Goal: Information Seeking & Learning: Learn about a topic

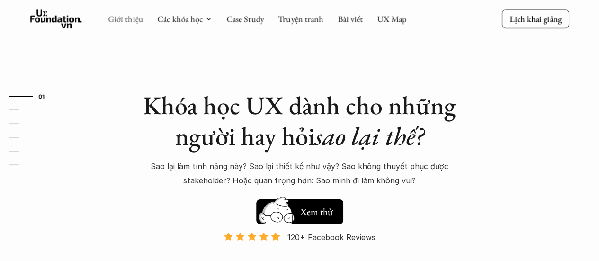
click at [133, 20] on link "Giới thiệu" at bounding box center [125, 18] width 35 height 11
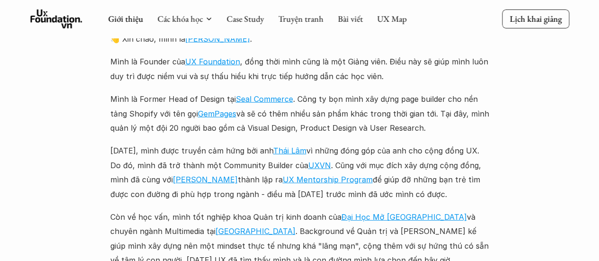
scroll to position [1041, 0]
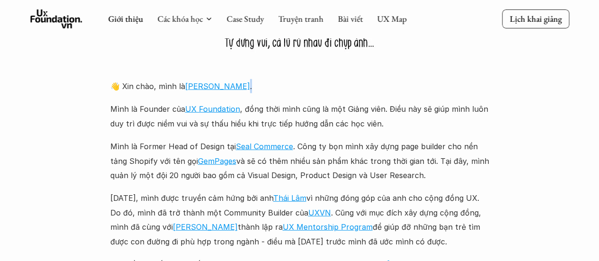
drag, startPoint x: 205, startPoint y: 89, endPoint x: 211, endPoint y: 91, distance: 5.9
click at [211, 91] on p "👋 [PERSON_NAME], mình là [PERSON_NAME] ." at bounding box center [299, 86] width 379 height 14
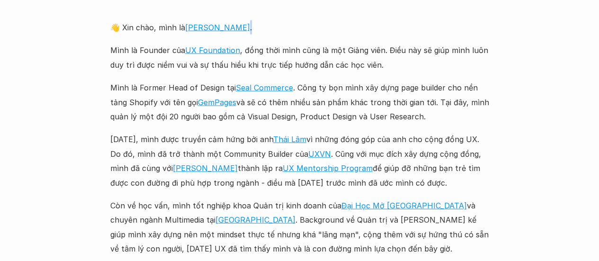
scroll to position [1183, 0]
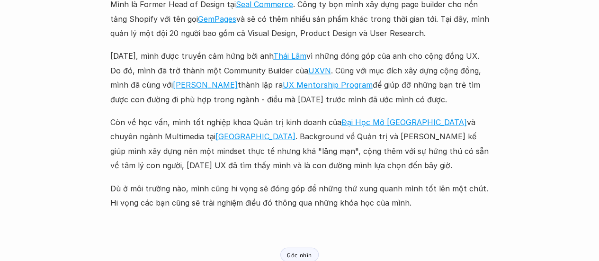
click at [431, 85] on p "[DATE], mình được truyền cảm hứng bởi anh [PERSON_NAME] vì những đóng góp của a…" at bounding box center [299, 78] width 379 height 58
click at [200, 83] on link "[PERSON_NAME]" at bounding box center [205, 84] width 65 height 9
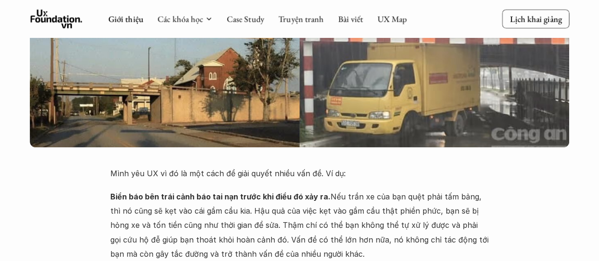
scroll to position [92, 0]
